Goal: Task Accomplishment & Management: Manage account settings

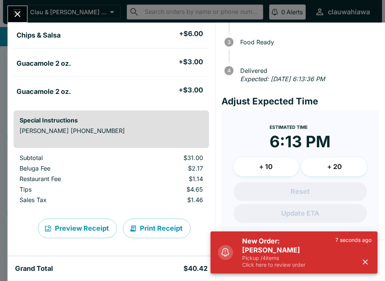
scroll to position [106, 0]
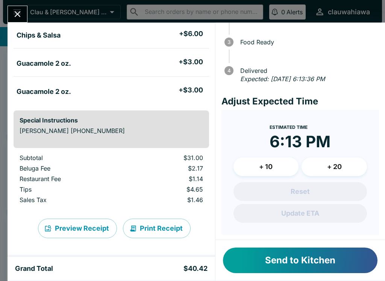
click at [32, 12] on div "[PERSON_NAME] Order # 140165 Pickup 4 Items Cancel Order Birria (Taco, Burrito …" at bounding box center [192, 140] width 385 height 281
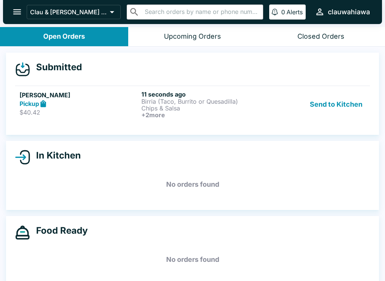
click at [342, 110] on button "Send to Kitchen" at bounding box center [336, 105] width 59 height 28
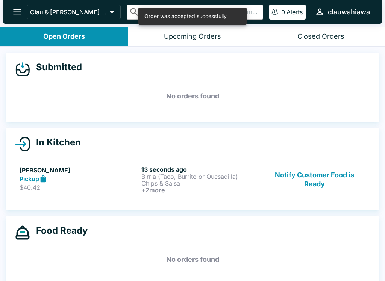
click at [182, 186] on p "Chips & Salsa" at bounding box center [200, 183] width 119 height 7
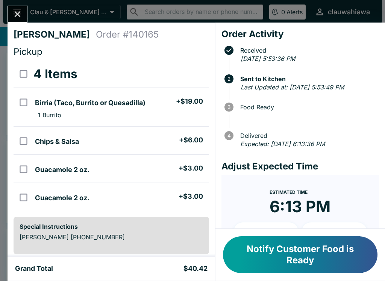
click at [9, 15] on button "Close" at bounding box center [17, 14] width 19 height 16
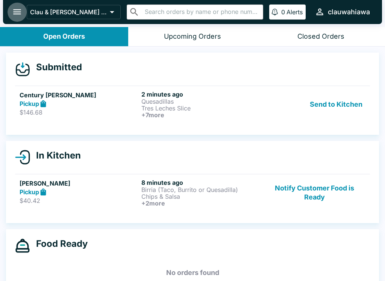
click at [22, 8] on icon "open drawer" at bounding box center [17, 12] width 10 height 10
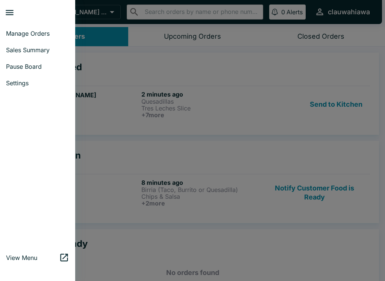
click at [322, 107] on div at bounding box center [192, 140] width 385 height 281
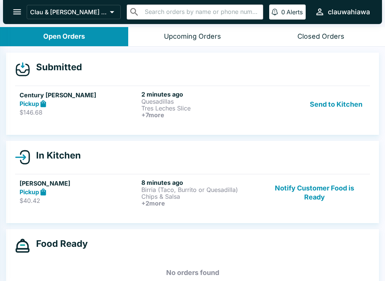
click at [322, 103] on button "Send to Kitchen" at bounding box center [336, 105] width 59 height 28
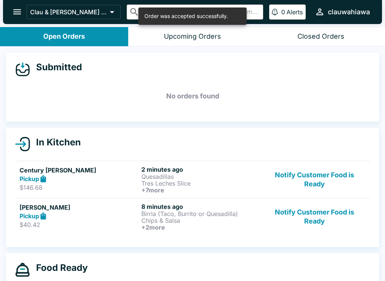
click at [21, 181] on strong "Pickup" at bounding box center [30, 179] width 20 height 8
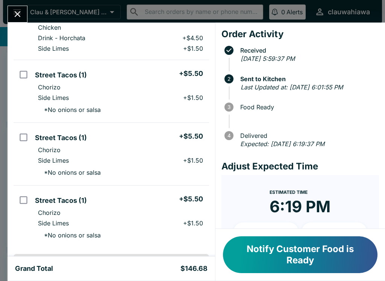
scroll to position [260, 0]
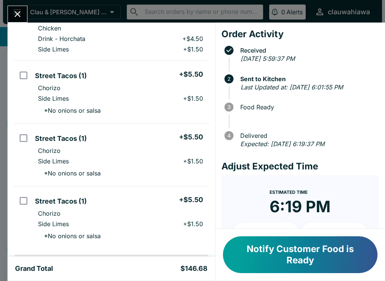
click at [20, 1] on div "Century [PERSON_NAME] Order # 143772 Pickup 9 Items Quesadillas + $18.00 Chicke…" at bounding box center [192, 140] width 385 height 281
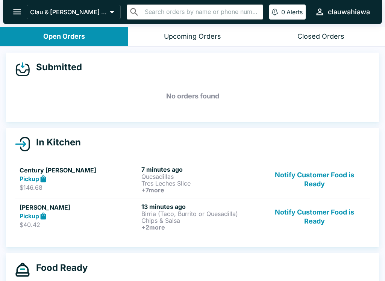
click at [116, 222] on p "$40.42" at bounding box center [79, 225] width 119 height 8
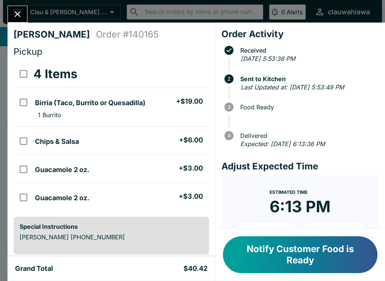
click at [350, 259] on button "Notify Customer Food is Ready" at bounding box center [300, 255] width 155 height 37
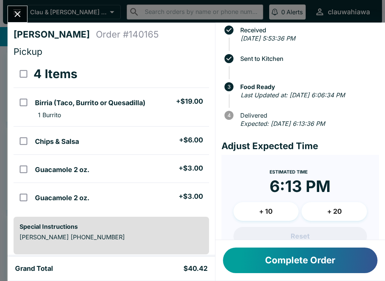
scroll to position [22, 0]
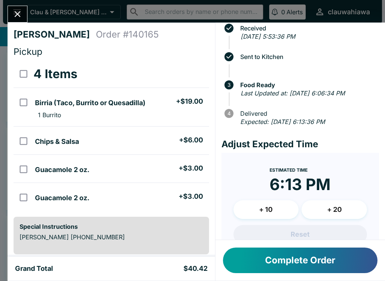
click at [321, 204] on button "+ 20" at bounding box center [334, 210] width 65 height 19
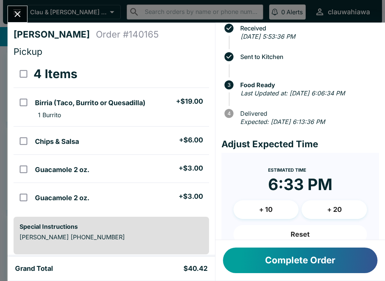
click at [278, 265] on button "Complete Order" at bounding box center [300, 261] width 155 height 26
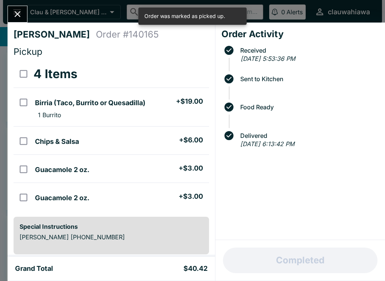
click at [26, 16] on button "Close" at bounding box center [17, 14] width 19 height 16
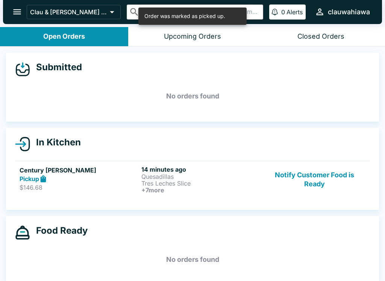
click at [191, 191] on h6 "+ 7 more" at bounding box center [200, 190] width 119 height 7
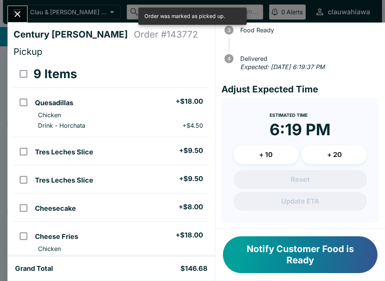
scroll to position [76, 0]
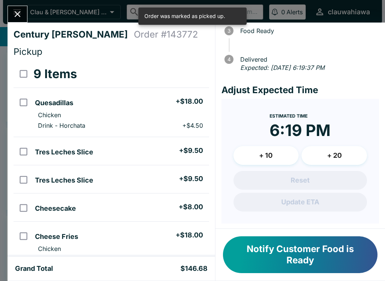
click at [273, 151] on button "+ 10" at bounding box center [266, 155] width 65 height 19
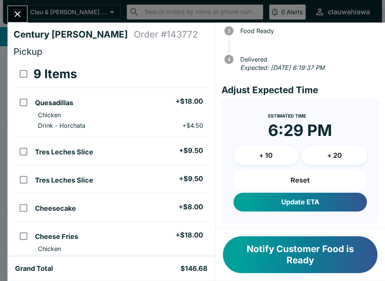
click at [325, 201] on button "Update ETA" at bounding box center [301, 202] width 134 height 19
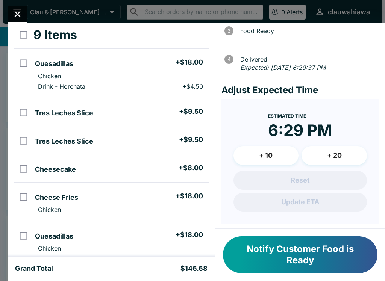
scroll to position [37, 0]
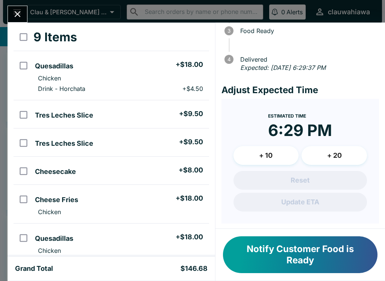
click at [309, 265] on button "Notify Customer Food is Ready" at bounding box center [300, 255] width 155 height 37
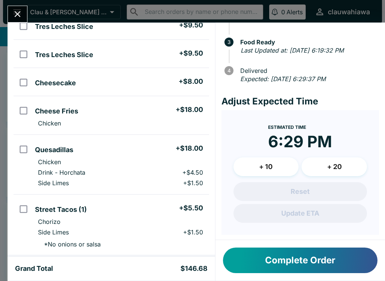
scroll to position [126, 0]
click at [275, 266] on button "Complete Order" at bounding box center [300, 261] width 155 height 26
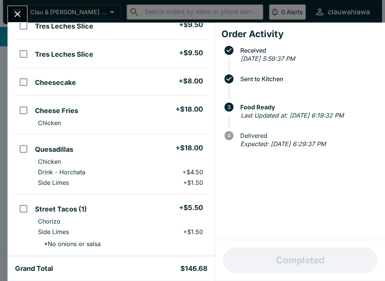
scroll to position [0, 0]
